Goal: Check status: Check status

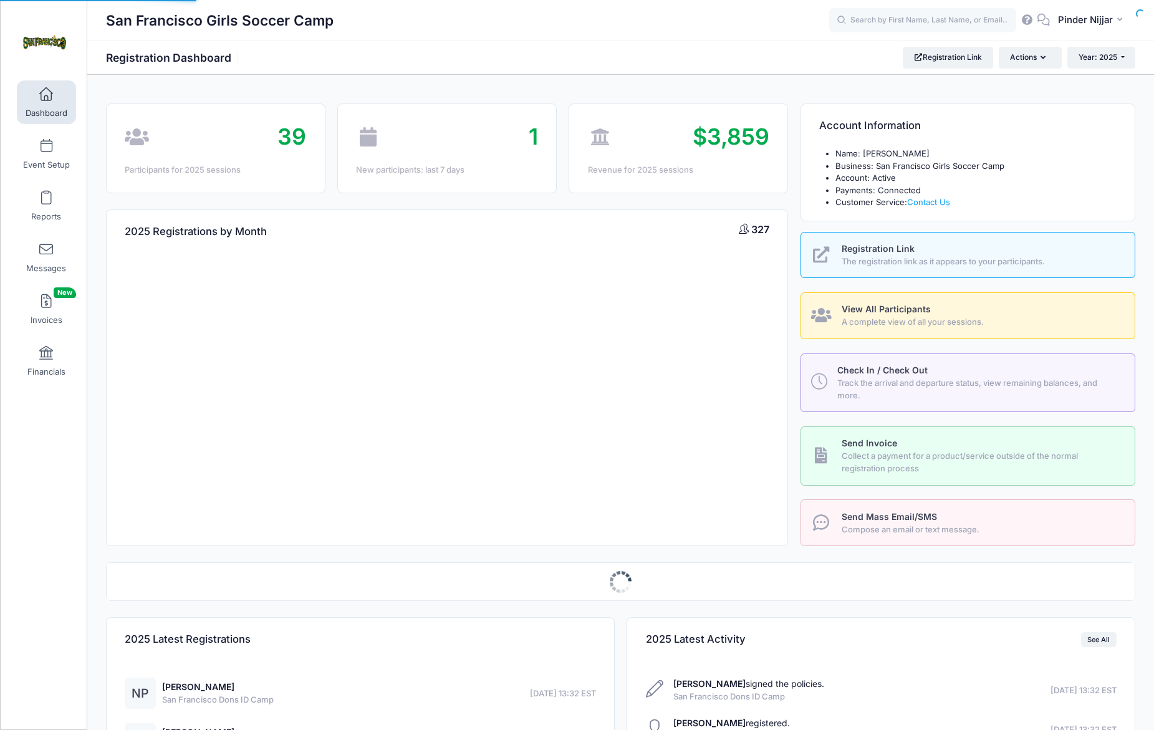
select select
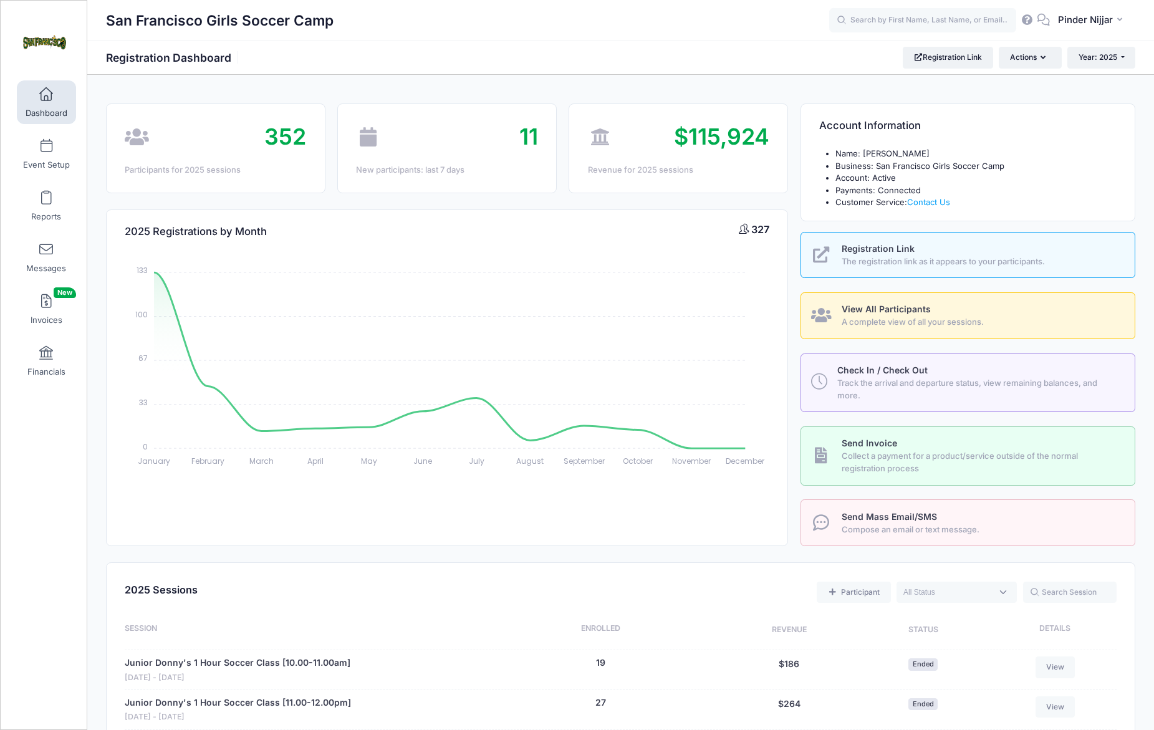
scroll to position [614, 0]
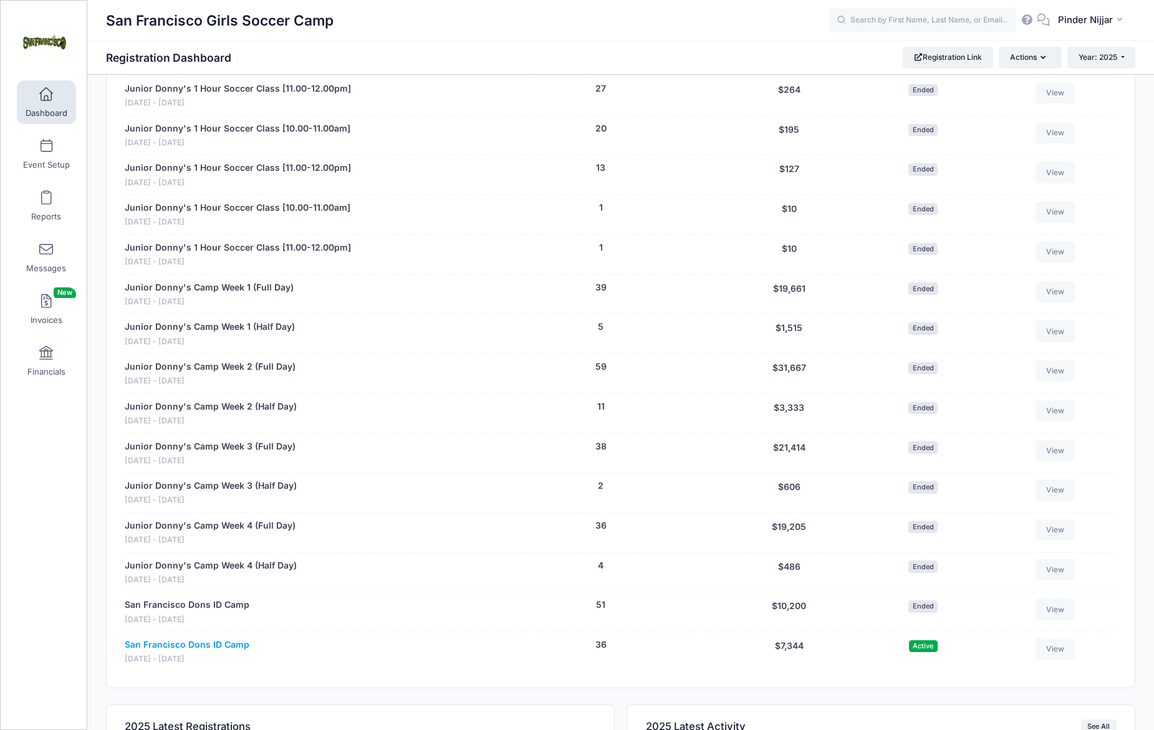
click at [182, 638] on link "San Francisco Dons ID Camp" at bounding box center [187, 644] width 125 height 13
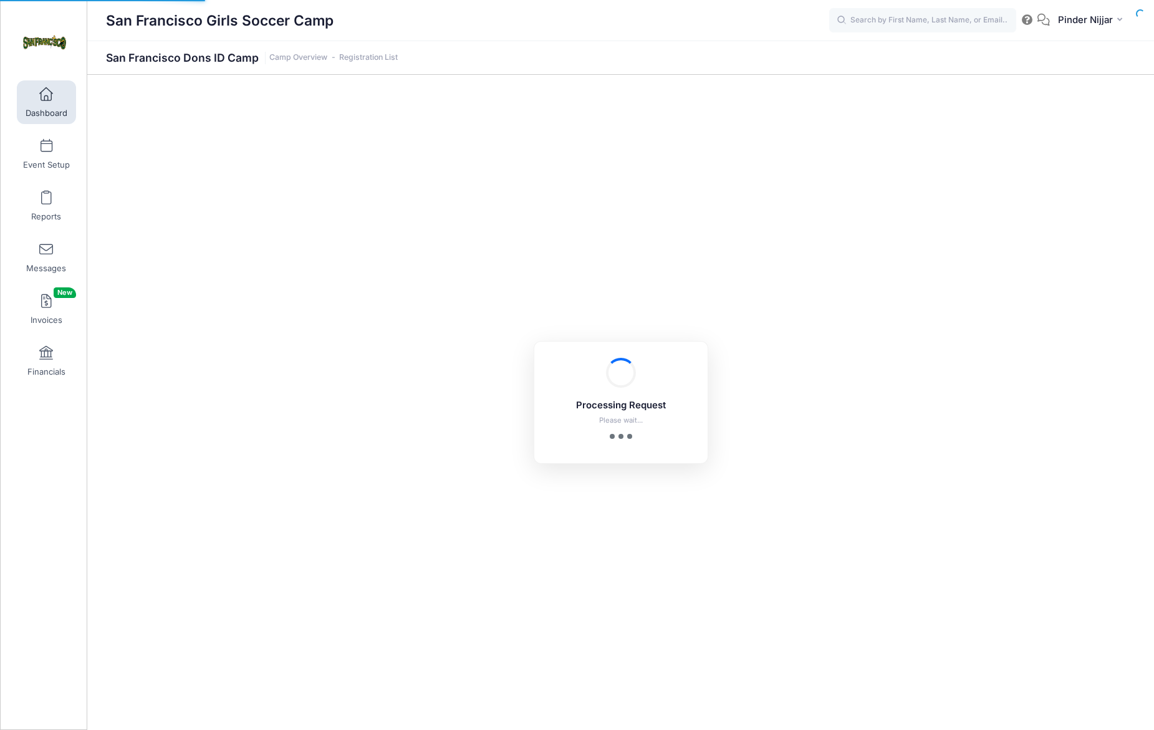
select select "10"
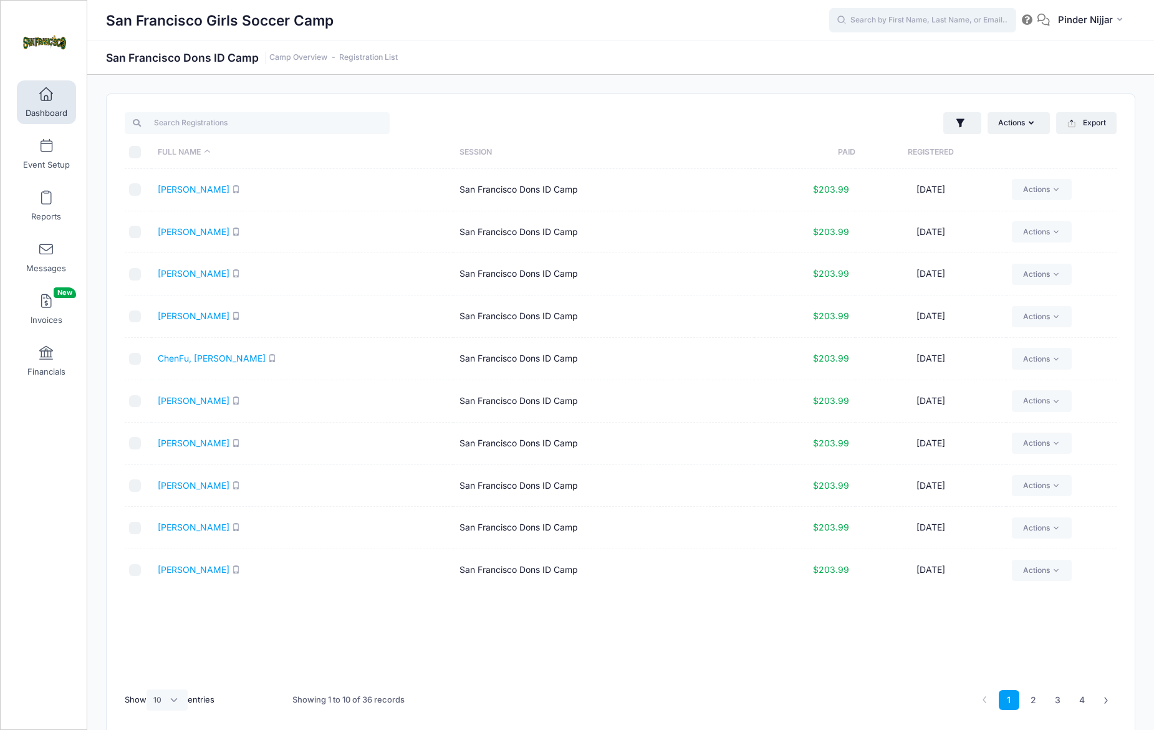
click at [874, 23] on input "text" at bounding box center [922, 20] width 187 height 25
paste input "Audrey Pfeiffer"
click at [873, 73] on div "Audrey Pfeiffer San Francisco Dons ID Camp on Oct-18, 2025 Sep-21, 2025" at bounding box center [946, 67] width 206 height 40
type input "Audrey Pfeiffer (San Francisco Dons ID Camp, Oct-18, 2025)"
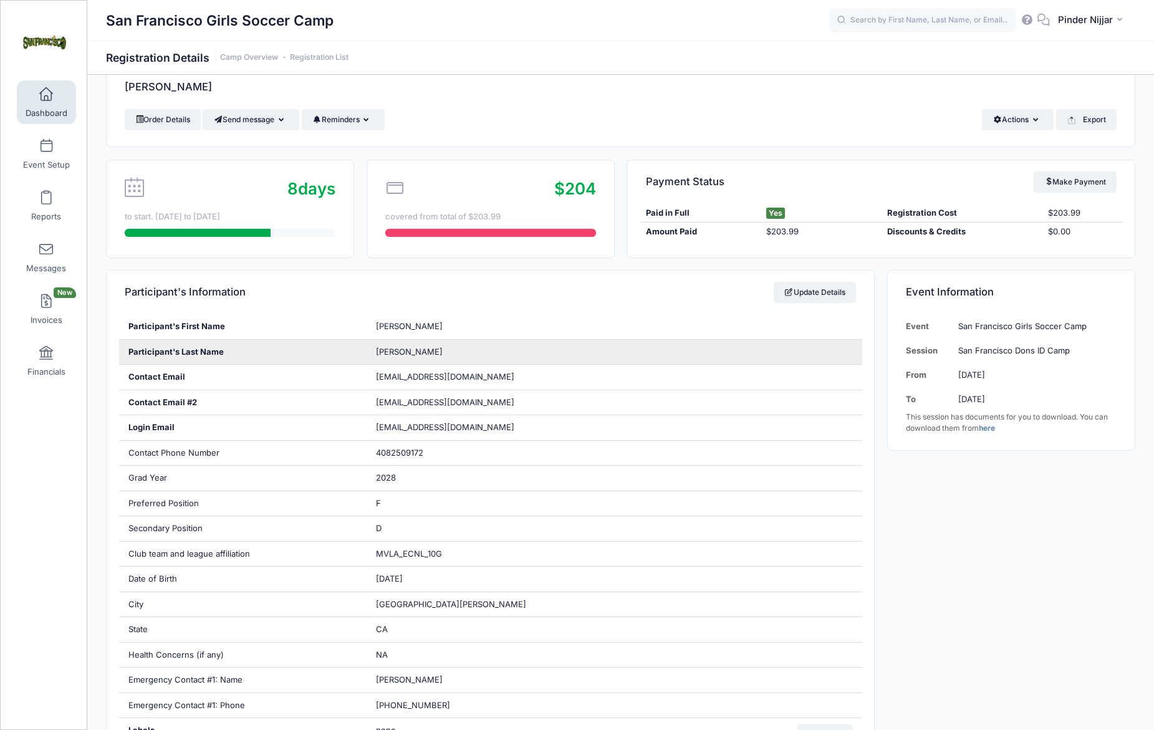
scroll to position [36, 0]
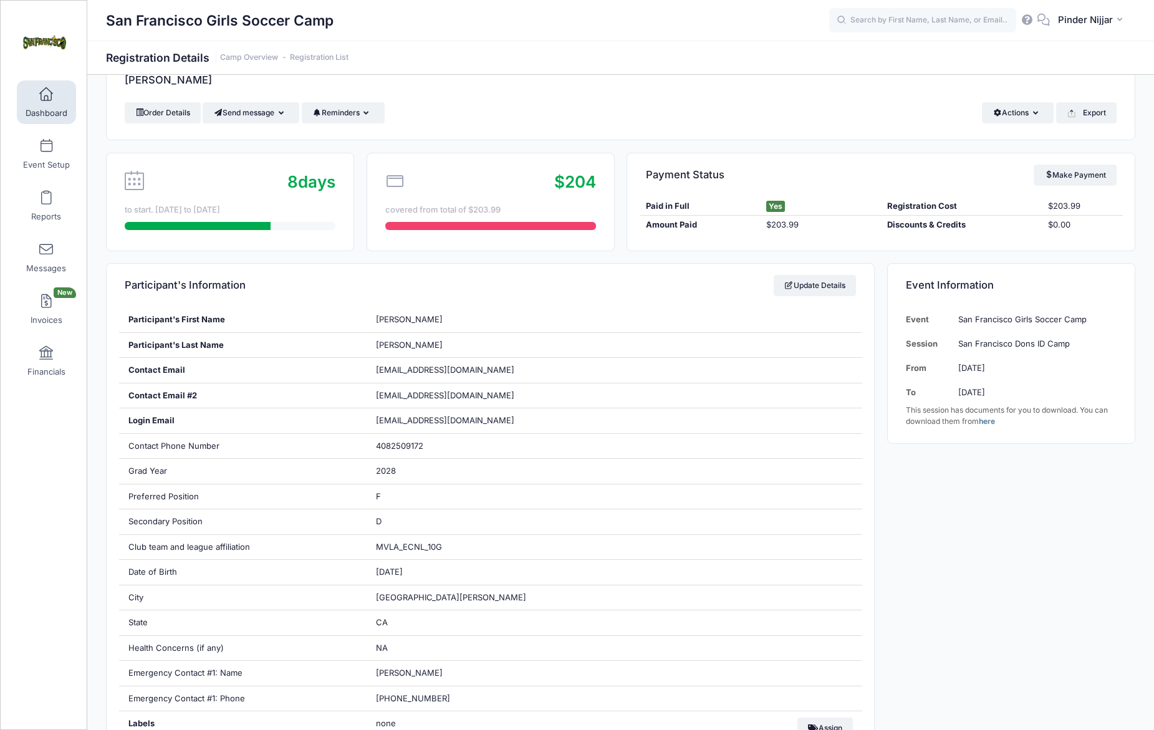
click at [48, 108] on span "Dashboard" at bounding box center [47, 113] width 42 height 11
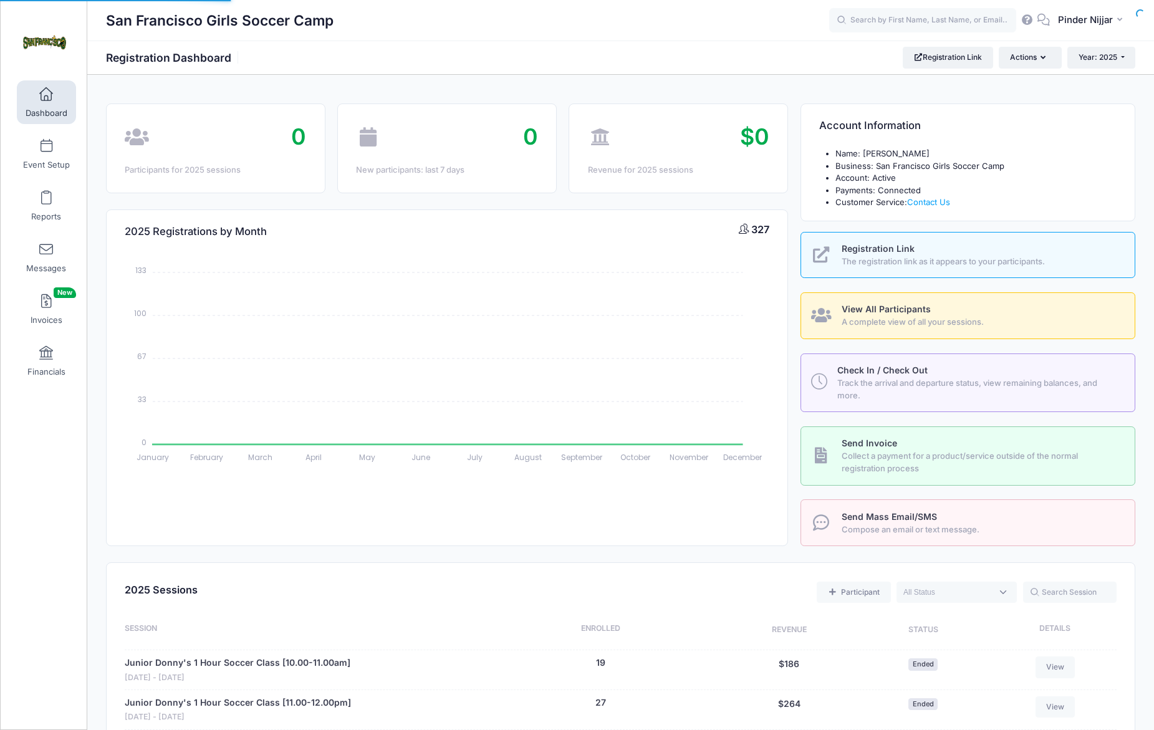
select select
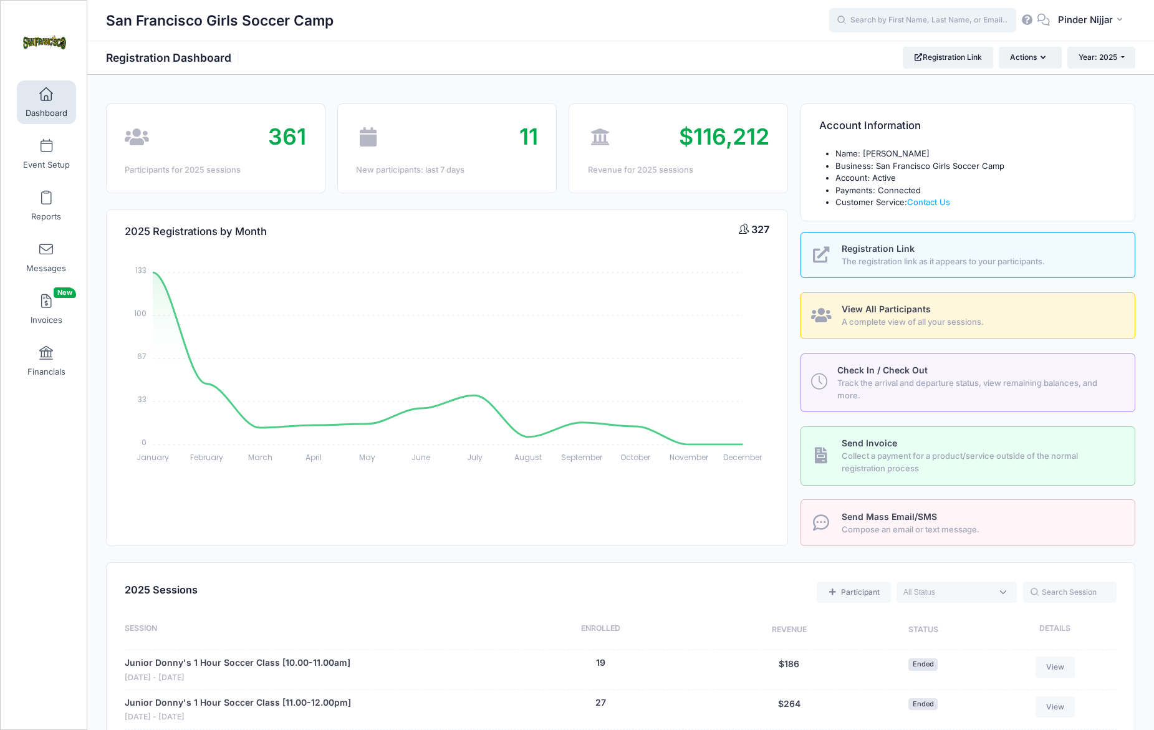
click at [896, 20] on input "text" at bounding box center [922, 20] width 187 height 25
click at [907, 65] on p "San Francisco Dons ID Camp on Oct-18, 2025" at bounding box center [946, 68] width 206 height 12
type input "Sunny Wade (San Francisco Dons ID Camp, Oct-18, 2025)"
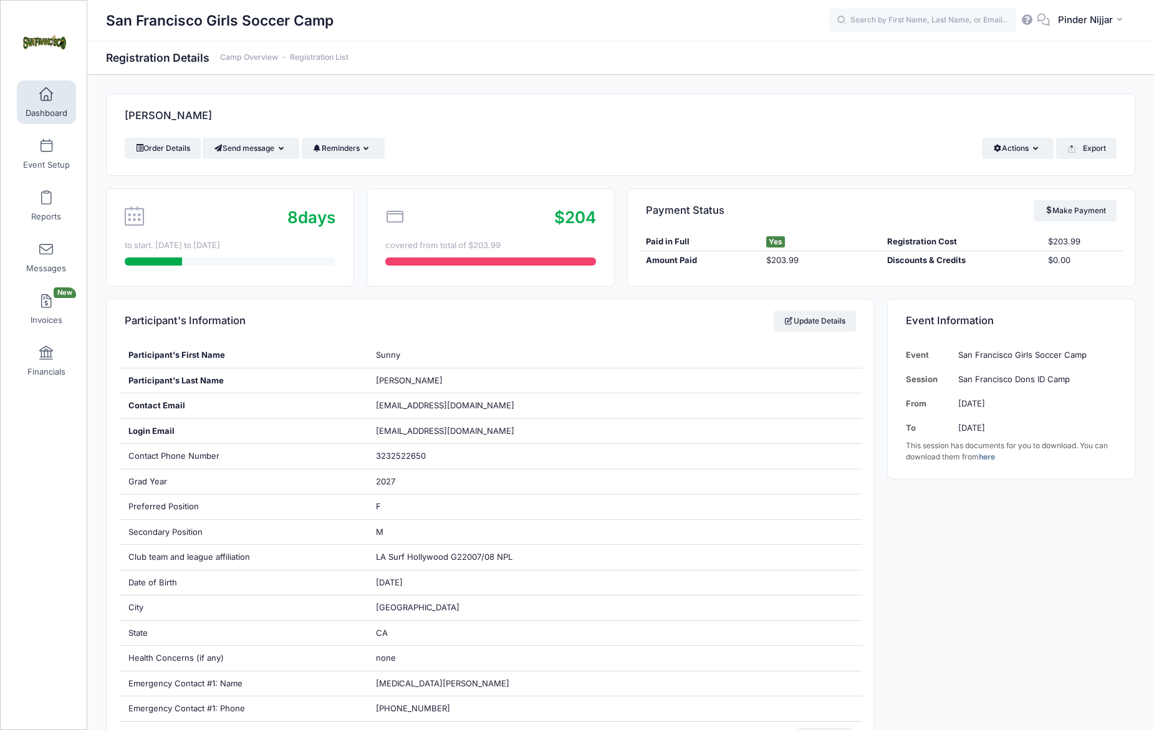
click at [46, 96] on span at bounding box center [46, 95] width 0 height 14
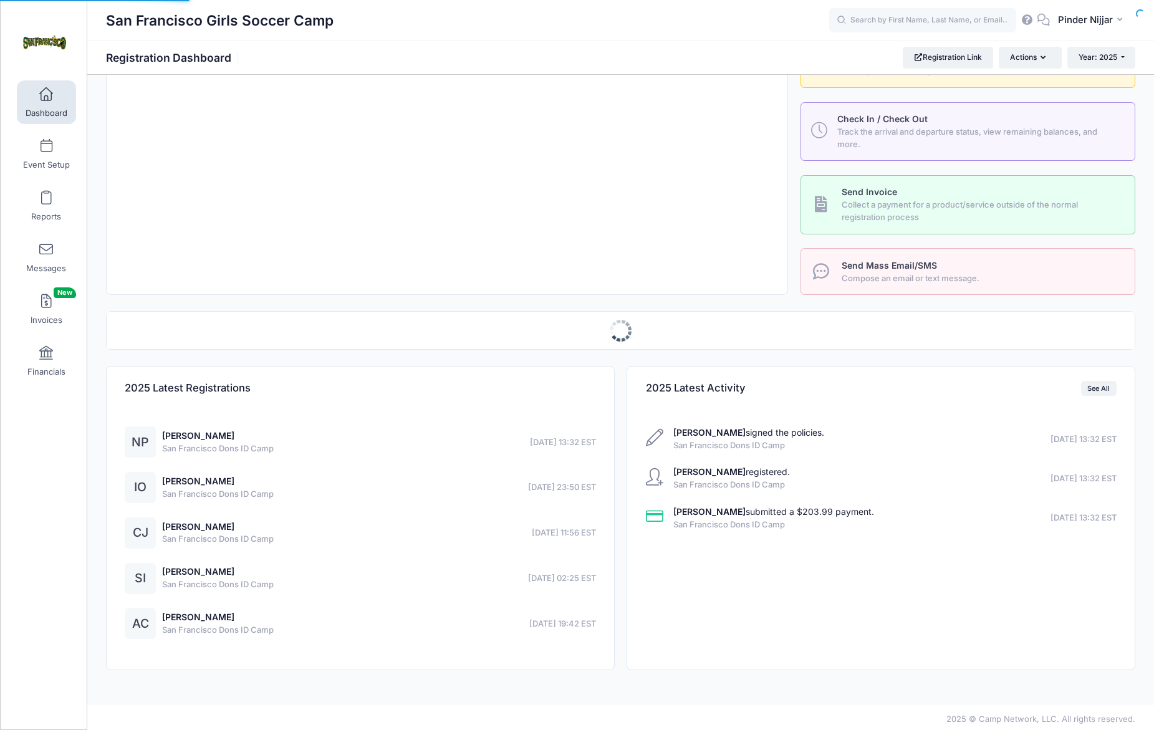
select select
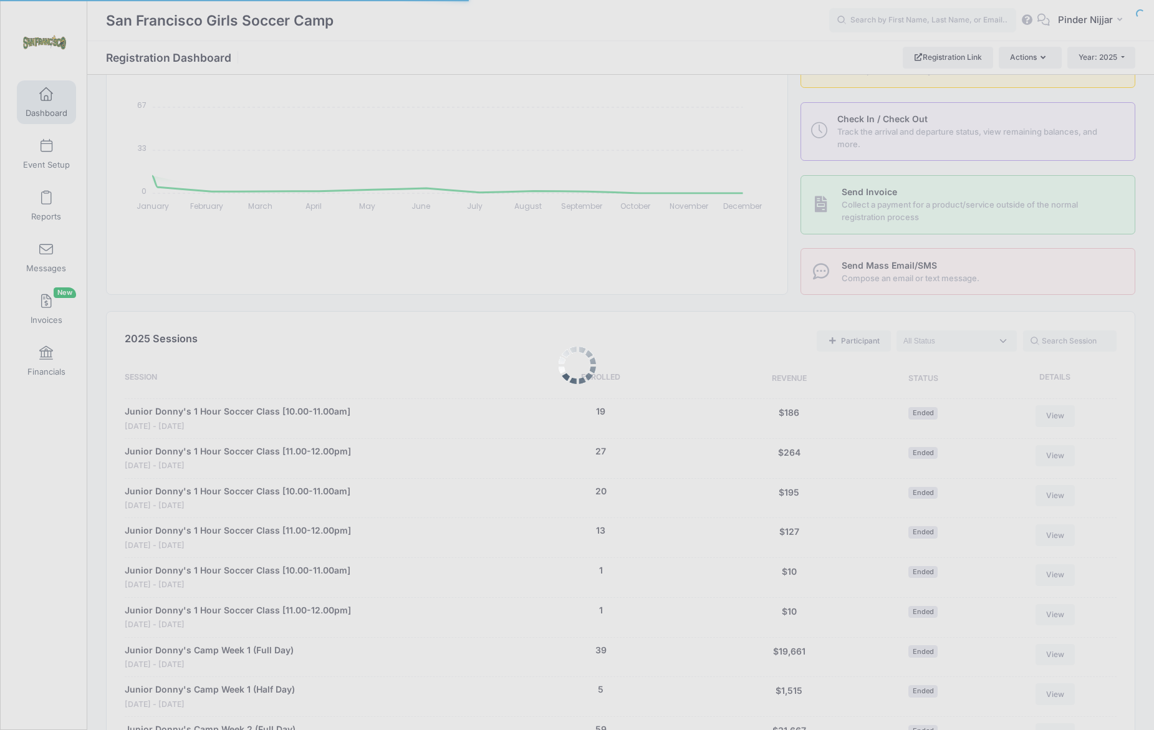
scroll to position [950, 0]
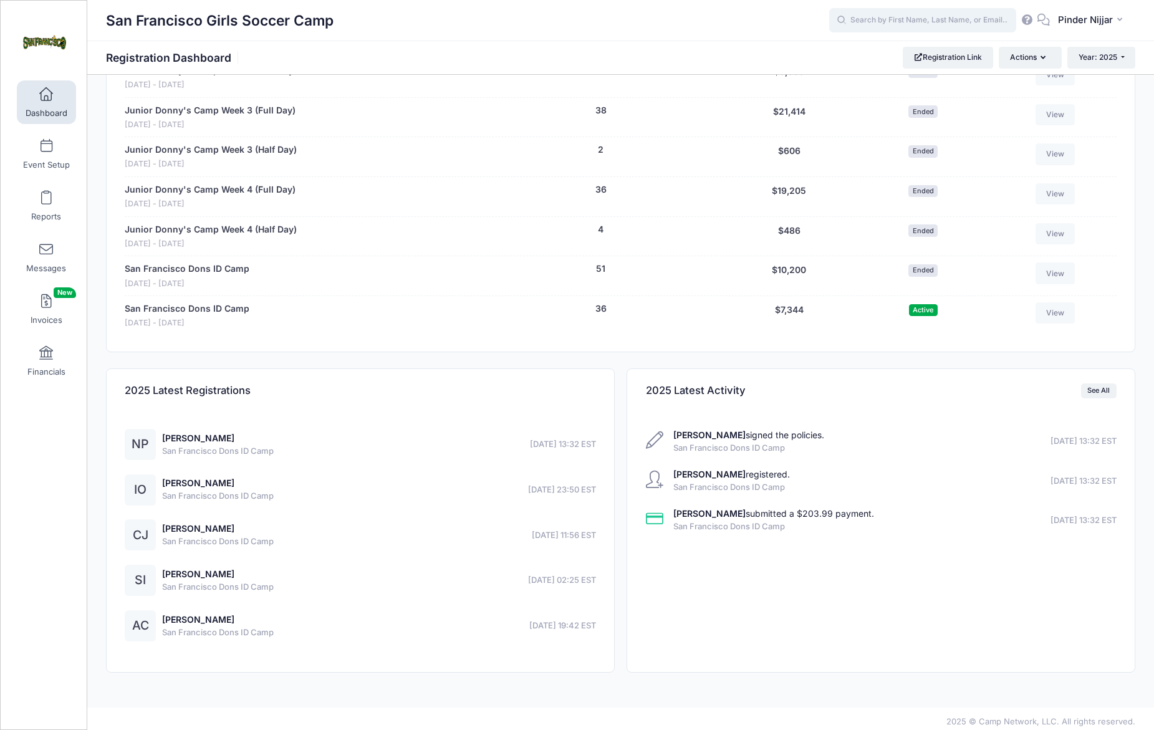
click at [904, 23] on input "text" at bounding box center [922, 20] width 187 height 25
